Goal: Task Accomplishment & Management: Use online tool/utility

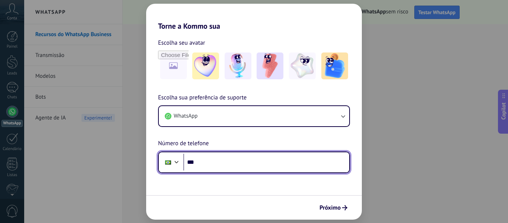
click at [219, 168] on input "***" at bounding box center [266, 162] width 166 height 17
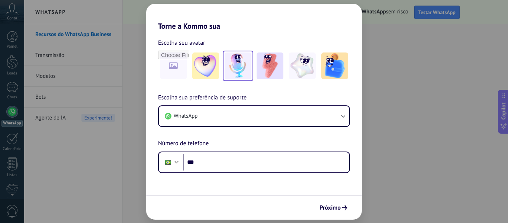
click at [246, 66] on img at bounding box center [238, 65] width 27 height 27
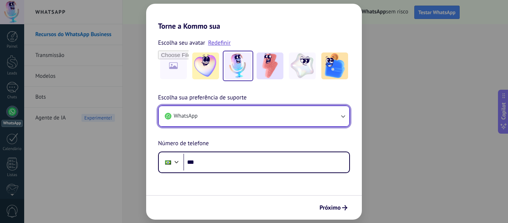
click at [250, 115] on button "WhatsApp" at bounding box center [254, 116] width 191 height 20
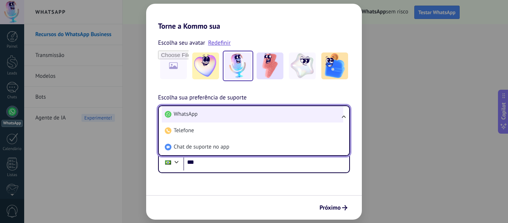
click at [250, 115] on li "WhatsApp" at bounding box center [253, 114] width 182 height 16
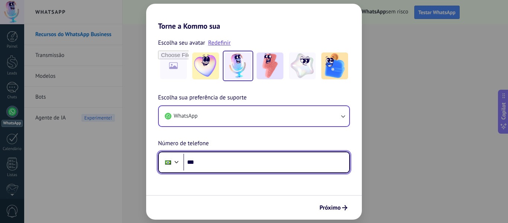
click at [226, 157] on input "***" at bounding box center [266, 162] width 166 height 17
type input "**********"
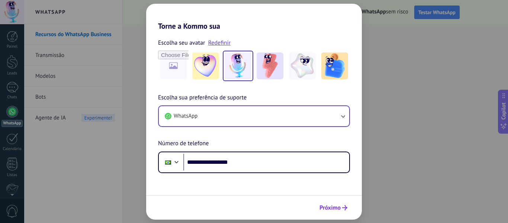
click at [337, 210] on span "Próximo" at bounding box center [330, 207] width 21 height 5
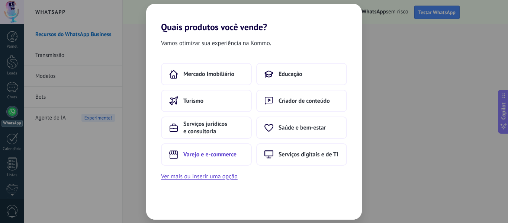
click at [218, 155] on span "Varejo e e-commerce" at bounding box center [209, 154] width 53 height 7
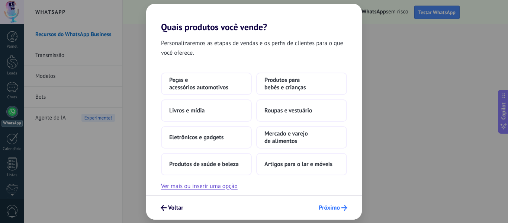
click at [335, 207] on span "Próximo" at bounding box center [329, 207] width 21 height 5
click at [291, 103] on button "Roupas e vestuário" at bounding box center [301, 110] width 91 height 22
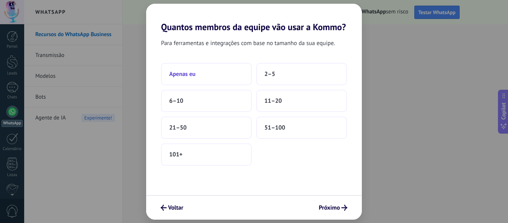
click at [195, 76] on span "Apenas eu" at bounding box center [182, 73] width 26 height 7
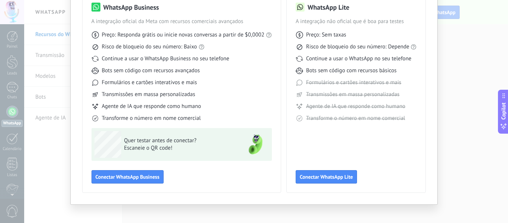
scroll to position [69, 0]
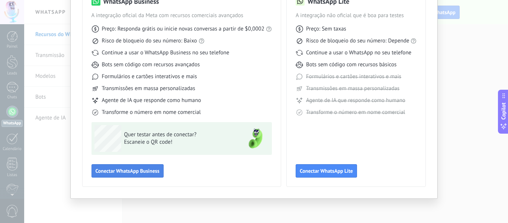
click at [136, 172] on span "Conectar WhatsApp Business" at bounding box center [128, 170] width 64 height 5
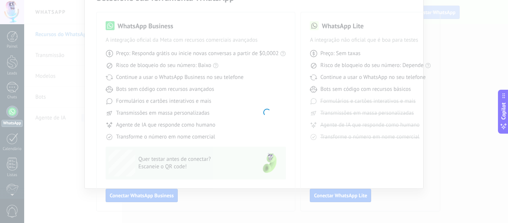
scroll to position [45, 0]
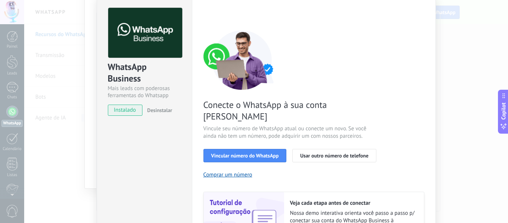
scroll to position [37, 0]
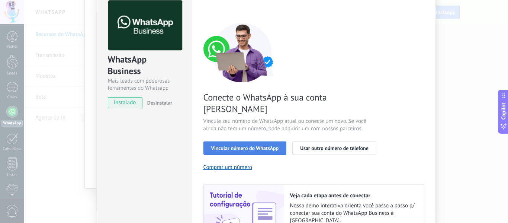
click at [253, 145] on span "Vincular número do WhatsApp" at bounding box center [245, 147] width 68 height 5
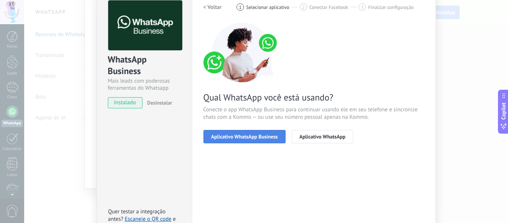
click at [272, 137] on span "Aplicativo WhatsApp Business" at bounding box center [244, 136] width 67 height 5
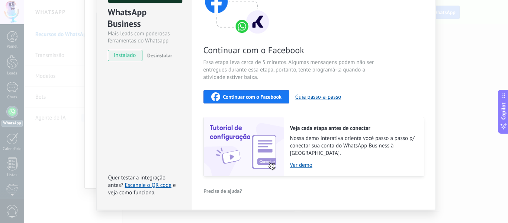
scroll to position [93, 0]
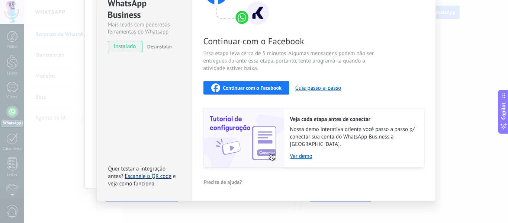
click at [146, 173] on link "Escaneie o QR code" at bounding box center [148, 176] width 47 height 7
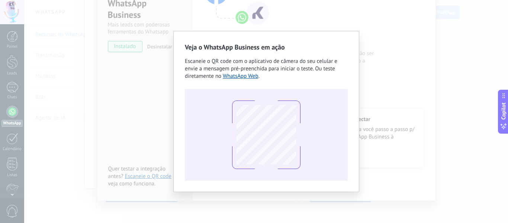
click at [399, 65] on div "Veja o WhatsApp Business em ação Escaneie o QR code com o aplicativo de câmera …" at bounding box center [266, 111] width 484 height 223
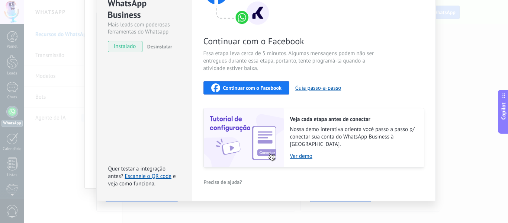
scroll to position [0, 0]
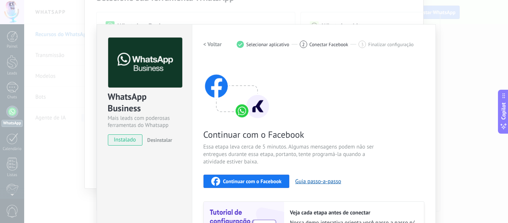
click at [455, 41] on div "WhatsApp Business Mais leads com poderosas ferramentas do Whatsapp instalado De…" at bounding box center [266, 111] width 484 height 223
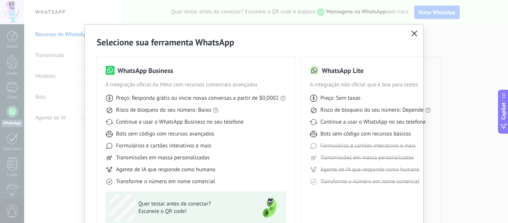
click at [416, 35] on icon "button" at bounding box center [415, 34] width 6 height 6
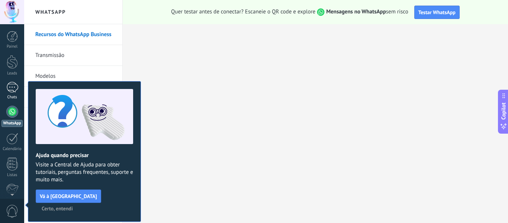
click at [10, 91] on div at bounding box center [12, 87] width 12 height 11
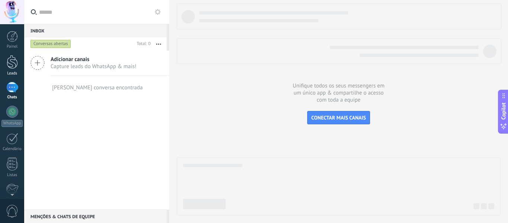
click at [9, 67] on div at bounding box center [12, 62] width 11 height 14
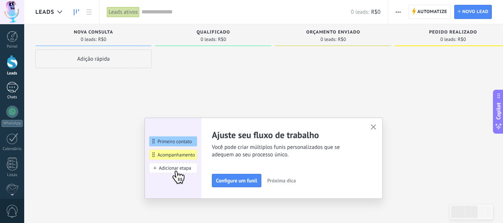
click at [14, 85] on div at bounding box center [12, 87] width 12 height 11
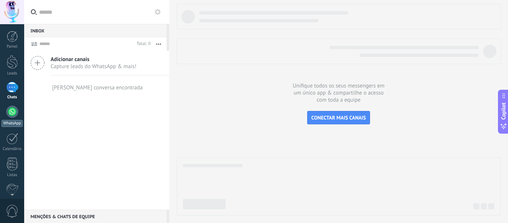
click at [11, 114] on div at bounding box center [12, 112] width 12 height 12
